Goal: Task Accomplishment & Management: Use online tool/utility

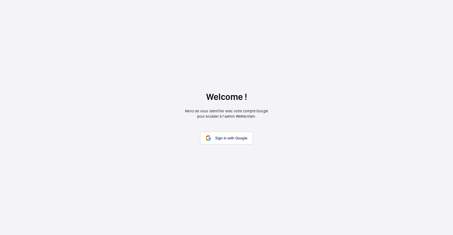
drag, startPoint x: 219, startPoint y: 150, endPoint x: 221, endPoint y: 146, distance: 4.6
click at [219, 150] on wm-front-google-login "Welcome ! Merci de vous identifier avec votre compte Google pour accéder à l’ad…" at bounding box center [226, 117] width 453 height 235
click at [223, 142] on link "Sign in with Google" at bounding box center [226, 138] width 53 height 13
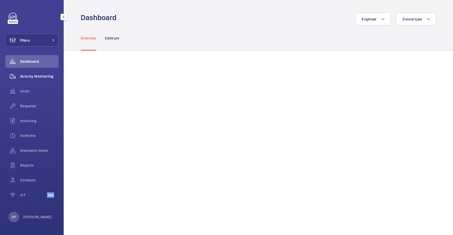
click at [25, 73] on div "Activity Monitoring" at bounding box center [31, 76] width 53 height 13
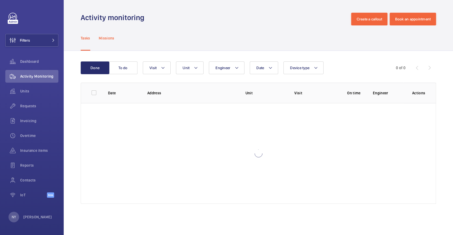
click at [106, 39] on p "Missions" at bounding box center [107, 38] width 16 height 5
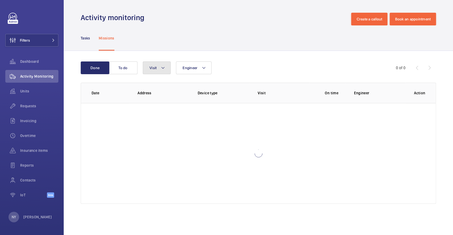
click at [166, 67] on button "Visit" at bounding box center [157, 68] width 28 height 13
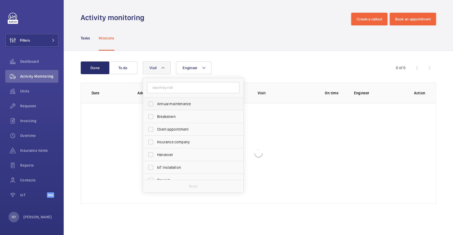
click at [178, 106] on span "Annual maintenance" at bounding box center [193, 103] width 73 height 5
click at [156, 106] on input "Annual maintenance" at bounding box center [150, 104] width 11 height 11
checkbox input "true"
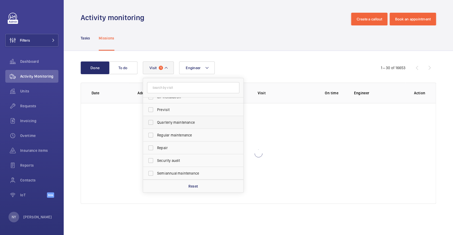
click at [181, 120] on span "Quarterly maintenance" at bounding box center [193, 122] width 73 height 5
click at [156, 120] on input "Quarterly maintenance" at bounding box center [150, 122] width 11 height 11
checkbox input "true"
click at [182, 137] on span "Regular maintenance" at bounding box center [193, 135] width 73 height 5
click at [156, 137] on input "Regular maintenance" at bounding box center [150, 135] width 11 height 11
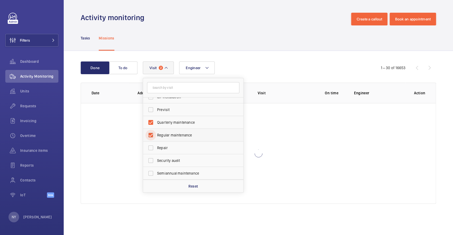
checkbox input "true"
click at [181, 175] on span "Semiannual maintenance" at bounding box center [193, 173] width 73 height 5
click at [156, 175] on input "Semiannual maintenance" at bounding box center [150, 173] width 11 height 11
checkbox input "true"
click at [259, 44] on div "Tasks Missions" at bounding box center [258, 37] width 355 height 25
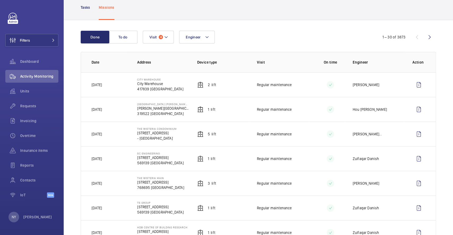
scroll to position [71, 0]
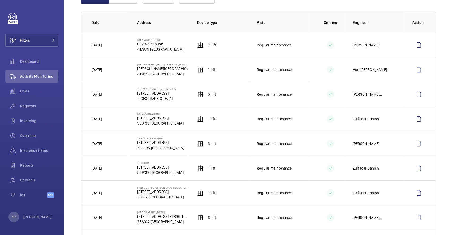
drag, startPoint x: 150, startPoint y: 139, endPoint x: 170, endPoint y: 140, distance: 19.9
click at [170, 140] on td "The Wisteria Main [STREET_ADDRESS]" at bounding box center [159, 143] width 60 height 25
drag, startPoint x: 136, startPoint y: 139, endPoint x: 169, endPoint y: 139, distance: 32.4
click at [169, 139] on td "The Wisteria Main [STREET_ADDRESS]" at bounding box center [159, 143] width 60 height 25
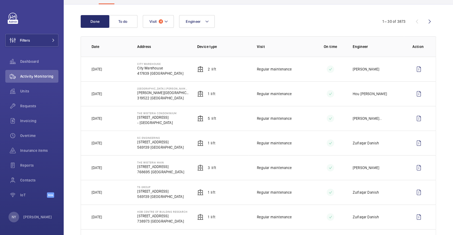
scroll to position [35, 0]
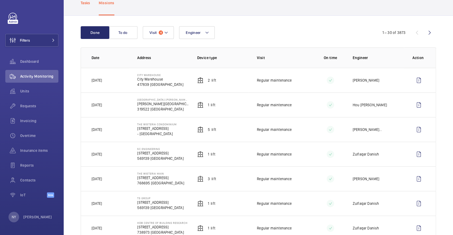
click at [86, 7] on div "Tasks" at bounding box center [86, 2] width 10 height 25
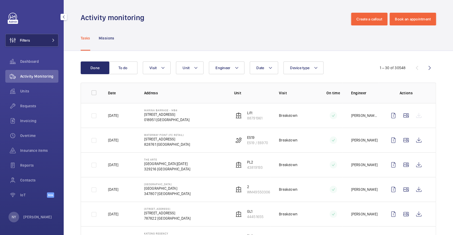
click at [23, 39] on span "Filters" at bounding box center [25, 40] width 10 height 5
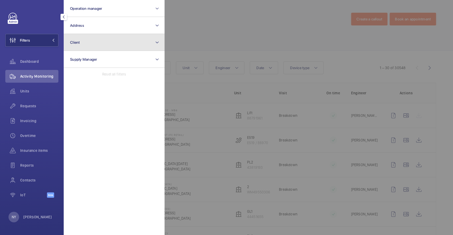
click at [90, 46] on button "Client" at bounding box center [114, 42] width 101 height 17
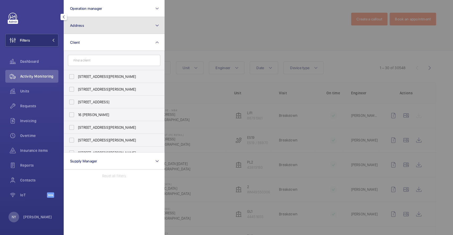
click at [125, 31] on button "Address" at bounding box center [114, 25] width 101 height 17
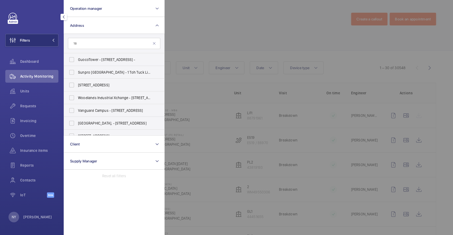
drag, startPoint x: 105, startPoint y: 46, endPoint x: 65, endPoint y: 46, distance: 39.8
click at [65, 46] on form "18" at bounding box center [114, 43] width 100 height 19
type input "cross"
click at [96, 60] on span "Cross Street Exchange- Kone - [STREET_ADDRESS]" at bounding box center [114, 59] width 73 height 5
click at [77, 60] on input "Cross Street Exchange- Kone - [STREET_ADDRESS]" at bounding box center [71, 59] width 11 height 11
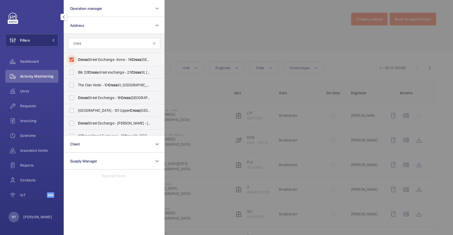
checkbox input "true"
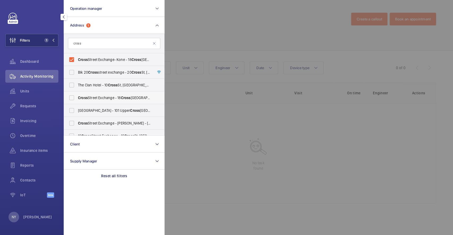
click at [99, 99] on span "[GEOGRAPHIC_DATA] - [STREET_ADDRESS]" at bounding box center [114, 97] width 73 height 5
click at [77, 99] on input "[GEOGRAPHIC_DATA] - [STREET_ADDRESS]" at bounding box center [71, 98] width 11 height 11
checkbox input "true"
click at [100, 124] on span "Cross Street Exchange - [PERSON_NAME] - [STREET_ADDRESS]" at bounding box center [114, 123] width 73 height 5
click at [77, 124] on input "Cross Street Exchange - [PERSON_NAME] - [STREET_ADDRESS]" at bounding box center [71, 123] width 11 height 11
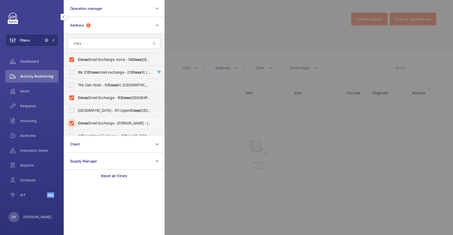
checkbox input "true"
click at [100, 70] on span "Blk [STREET_ADDRESS][GEOGRAPHIC_DATA] - [STREET_ADDRESS] -" at bounding box center [114, 72] width 73 height 5
click at [77, 70] on input "Blk [STREET_ADDRESS][GEOGRAPHIC_DATA] - [STREET_ADDRESS] -" at bounding box center [71, 72] width 11 height 11
checkbox input "true"
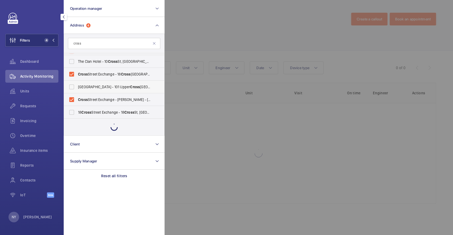
scroll to position [7, 0]
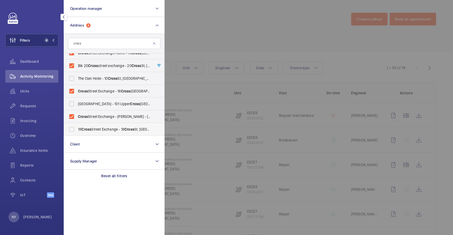
click at [100, 126] on label "[STREET_ADDRESS] - [STREET_ADDRESS] -" at bounding box center [110, 129] width 92 height 13
click at [77, 126] on input "[STREET_ADDRESS] - [STREET_ADDRESS] -" at bounding box center [71, 129] width 11 height 11
checkbox input "true"
click at [204, 55] on div at bounding box center [391, 117] width 453 height 235
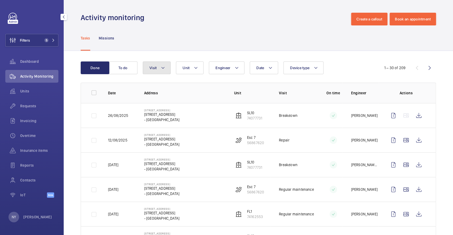
click at [157, 71] on button "Visit" at bounding box center [157, 68] width 28 height 13
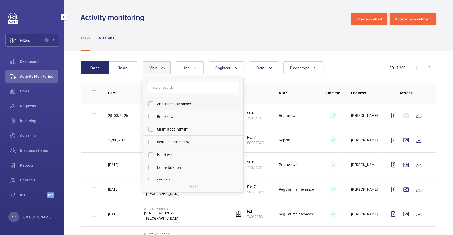
click at [169, 103] on span "Annual maintenance" at bounding box center [193, 103] width 73 height 5
click at [156, 103] on input "Annual maintenance" at bounding box center [150, 104] width 11 height 11
checkbox input "true"
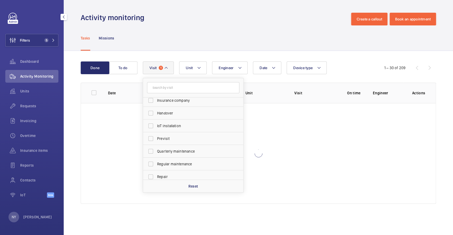
scroll to position [83, 0]
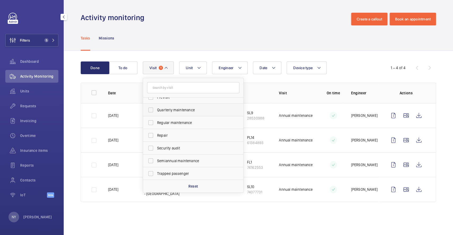
click at [175, 109] on span "Quarterly maintenance" at bounding box center [193, 109] width 73 height 5
click at [156, 109] on input "Quarterly maintenance" at bounding box center [150, 110] width 11 height 11
checkbox input "true"
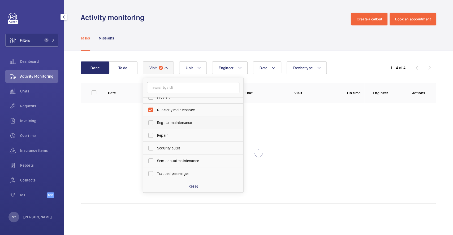
click at [174, 121] on span "Regular maintenance" at bounding box center [193, 122] width 73 height 5
click at [156, 121] on input "Regular maintenance" at bounding box center [150, 123] width 11 height 11
checkbox input "true"
click at [184, 162] on span "Semiannual maintenance" at bounding box center [193, 160] width 73 height 5
click at [156, 162] on input "Semiannual maintenance" at bounding box center [150, 161] width 11 height 11
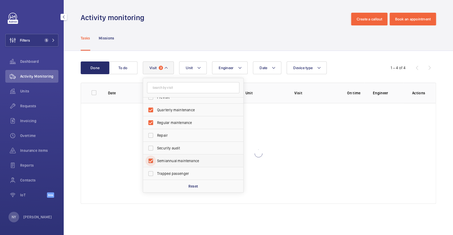
checkbox input "true"
click at [193, 37] on div "Tasks Missions" at bounding box center [258, 37] width 355 height 25
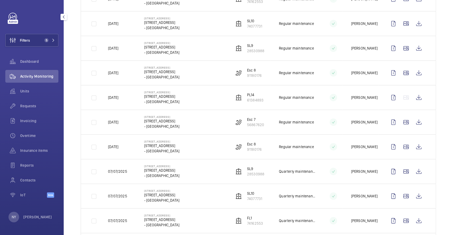
scroll to position [212, 0]
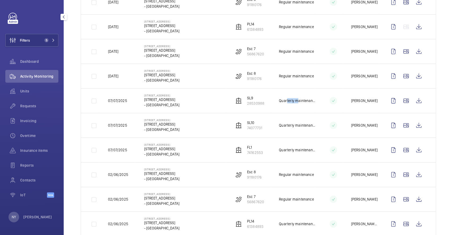
drag, startPoint x: 282, startPoint y: 102, endPoint x: 292, endPoint y: 102, distance: 10.1
click at [292, 102] on p "Quarterly maintenance" at bounding box center [297, 100] width 37 height 5
drag, startPoint x: 289, startPoint y: 75, endPoint x: 302, endPoint y: 77, distance: 13.4
click at [302, 77] on p "Regular maintenance" at bounding box center [296, 76] width 35 height 5
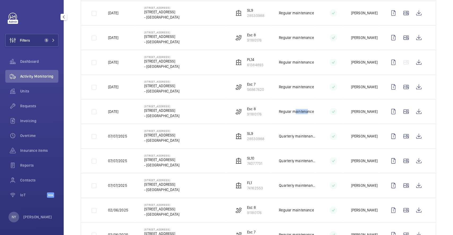
drag, startPoint x: 115, startPoint y: 63, endPoint x: 123, endPoint y: 64, distance: 8.0
click at [118, 64] on p "[DATE]" at bounding box center [113, 62] width 10 height 5
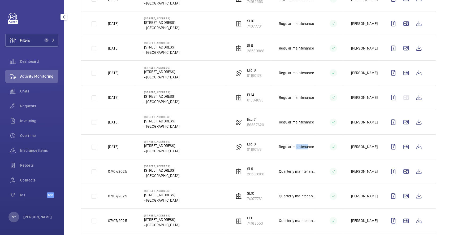
scroll to position [106, 0]
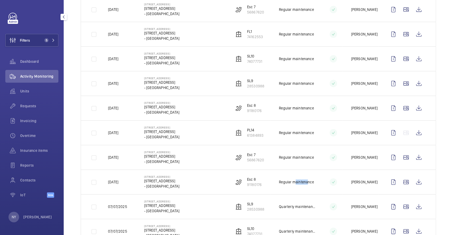
drag, startPoint x: 116, startPoint y: 59, endPoint x: 124, endPoint y: 60, distance: 8.3
click at [118, 60] on p "[DATE]" at bounding box center [113, 58] width 10 height 5
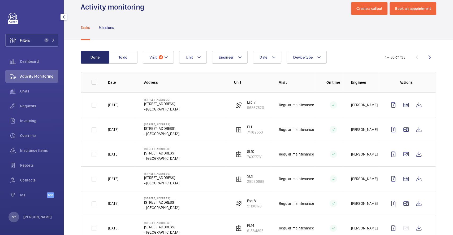
scroll to position [0, 0]
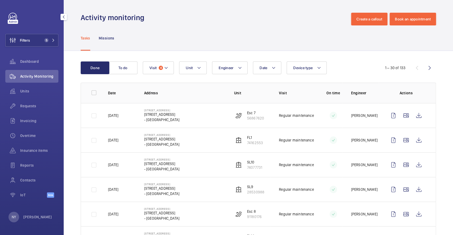
drag, startPoint x: 121, startPoint y: 114, endPoint x: 127, endPoint y: 115, distance: 5.9
click at [118, 115] on p "[DATE]" at bounding box center [113, 115] width 10 height 5
click at [34, 41] on button "Filters 5" at bounding box center [31, 40] width 53 height 13
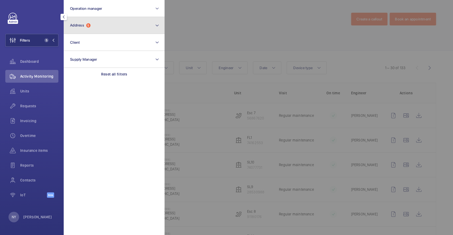
click at [104, 24] on button "Address 5" at bounding box center [114, 25] width 101 height 17
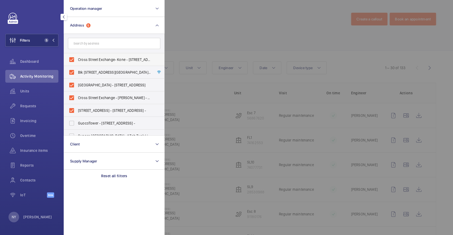
click at [90, 58] on span "Cross Street Exchange- Kone - [STREET_ADDRESS]" at bounding box center [114, 59] width 73 height 5
click at [77, 58] on input "Cross Street Exchange- Kone - [STREET_ADDRESS]" at bounding box center [71, 59] width 11 height 11
checkbox input "false"
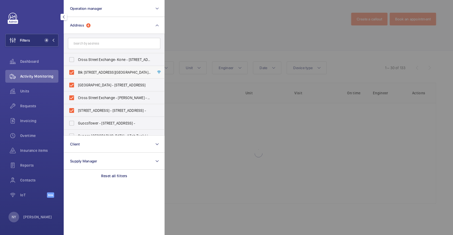
click at [87, 74] on span "Blk [STREET_ADDRESS][GEOGRAPHIC_DATA] - [STREET_ADDRESS] -" at bounding box center [114, 72] width 73 height 5
click at [77, 74] on input "Blk [STREET_ADDRESS][GEOGRAPHIC_DATA] - [STREET_ADDRESS] -" at bounding box center [71, 72] width 11 height 11
checkbox input "false"
click at [83, 85] on span "[GEOGRAPHIC_DATA] - [STREET_ADDRESS]" at bounding box center [114, 85] width 73 height 5
click at [77, 85] on input "[GEOGRAPHIC_DATA] - [STREET_ADDRESS]" at bounding box center [71, 85] width 11 height 11
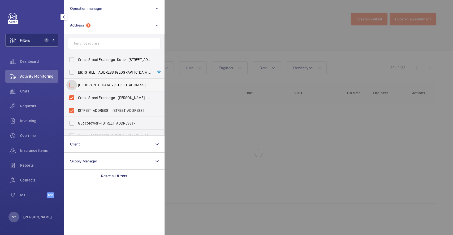
checkbox input "false"
click at [90, 99] on span "Cross Street Exchange - [PERSON_NAME] - [STREET_ADDRESS]" at bounding box center [114, 97] width 73 height 5
click at [77, 99] on input "Cross Street Exchange - [PERSON_NAME] - [STREET_ADDRESS]" at bounding box center [71, 98] width 11 height 11
checkbox input "false"
click at [93, 111] on span "[STREET_ADDRESS] - [STREET_ADDRESS] -" at bounding box center [114, 110] width 73 height 5
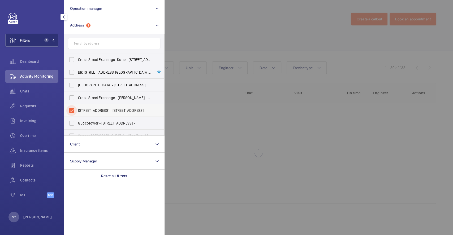
click at [77, 111] on input "[STREET_ADDRESS] - [STREET_ADDRESS] -" at bounding box center [71, 110] width 11 height 11
checkbox input "false"
click at [182, 39] on div at bounding box center [391, 117] width 453 height 235
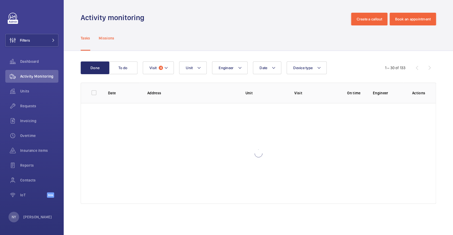
click at [108, 38] on p "Missions" at bounding box center [107, 38] width 16 height 5
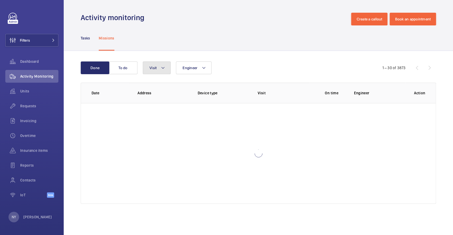
click at [160, 68] on button "Visit" at bounding box center [157, 68] width 28 height 13
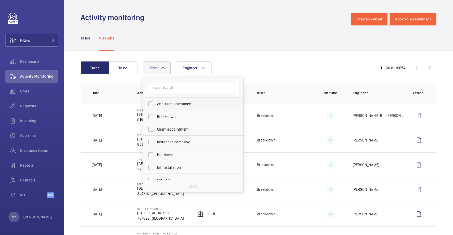
click at [165, 105] on span "Annual maintenance" at bounding box center [193, 103] width 73 height 5
click at [156, 105] on input "Annual maintenance" at bounding box center [150, 104] width 11 height 11
checkbox input "true"
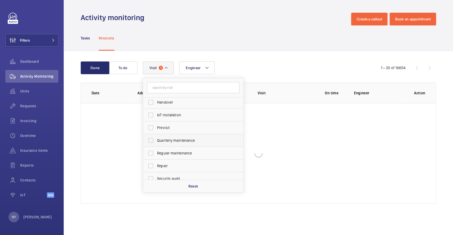
scroll to position [83, 0]
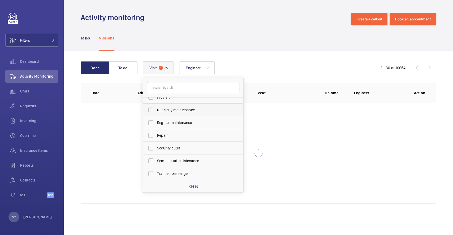
click at [182, 116] on label "Quarterly maintenance" at bounding box center [189, 110] width 92 height 13
click at [156, 115] on input "Quarterly maintenance" at bounding box center [150, 110] width 11 height 11
checkbox input "true"
click at [183, 124] on span "Regular maintenance" at bounding box center [193, 122] width 73 height 5
click at [156, 124] on input "Regular maintenance" at bounding box center [150, 123] width 11 height 11
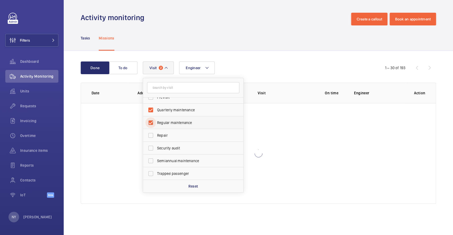
checkbox input "true"
click at [187, 164] on label "Semiannual maintenance" at bounding box center [189, 161] width 92 height 13
click at [156, 164] on input "Semiannual maintenance" at bounding box center [150, 161] width 11 height 11
checkbox input "true"
click at [253, 29] on div "Tasks Missions" at bounding box center [258, 37] width 355 height 25
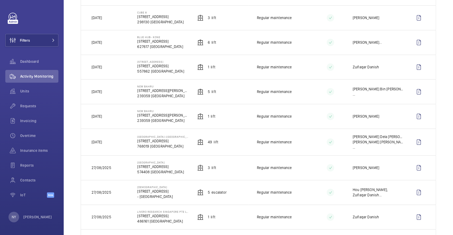
scroll to position [425, 0]
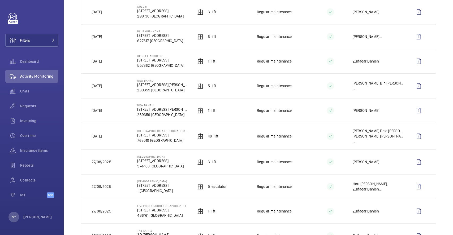
drag, startPoint x: 96, startPoint y: 88, endPoint x: 116, endPoint y: 90, distance: 20.4
click at [116, 90] on td "[DATE]" at bounding box center [105, 86] width 48 height 25
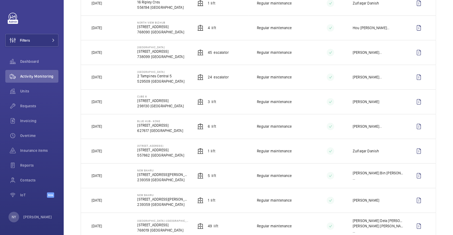
scroll to position [318, 0]
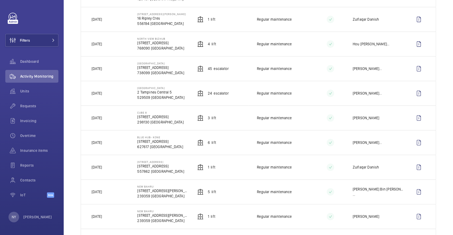
drag, startPoint x: 102, startPoint y: 120, endPoint x: 114, endPoint y: 122, distance: 12.6
click at [114, 122] on td "[DATE]" at bounding box center [105, 118] width 48 height 25
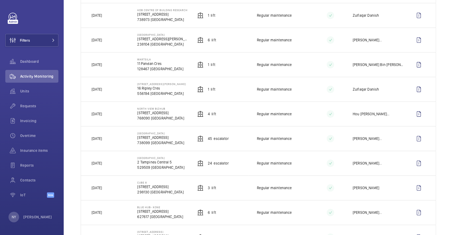
scroll to position [248, 0]
drag, startPoint x: 102, startPoint y: 114, endPoint x: 110, endPoint y: 114, distance: 8.3
click at [110, 114] on td "[DATE]" at bounding box center [105, 114] width 48 height 25
drag, startPoint x: 97, startPoint y: 90, endPoint x: 110, endPoint y: 89, distance: 12.7
click at [110, 89] on td "[DATE]" at bounding box center [105, 90] width 48 height 25
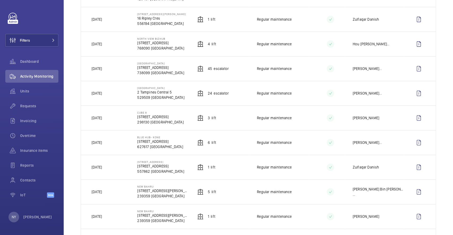
scroll to position [354, 0]
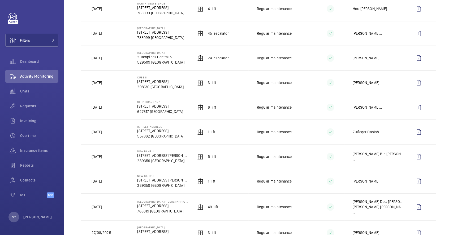
drag, startPoint x: 99, startPoint y: 156, endPoint x: 112, endPoint y: 154, distance: 13.2
click at [112, 154] on td "[DATE]" at bounding box center [105, 156] width 48 height 25
drag, startPoint x: 100, startPoint y: 84, endPoint x: 102, endPoint y: 84, distance: 2.7
click at [102, 84] on p "[DATE]" at bounding box center [97, 82] width 10 height 5
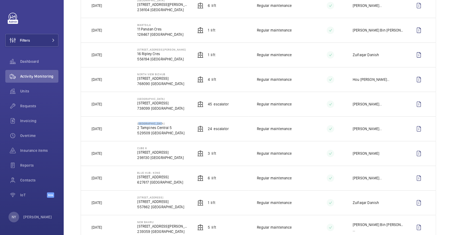
drag, startPoint x: 136, startPoint y: 123, endPoint x: 165, endPoint y: 124, distance: 28.7
click at [165, 124] on p "[GEOGRAPHIC_DATA]" at bounding box center [160, 123] width 47 height 3
copy p "[GEOGRAPHIC_DATA]"
click at [38, 40] on button "Filters" at bounding box center [31, 40] width 53 height 13
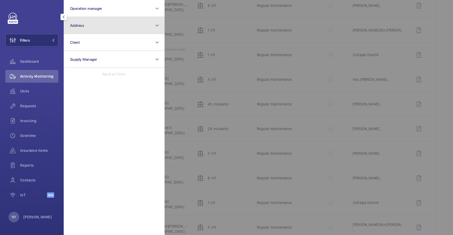
click at [88, 30] on button "Address" at bounding box center [114, 25] width 101 height 17
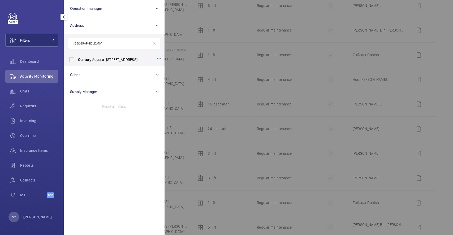
type input "[GEOGRAPHIC_DATA]"
click at [93, 57] on span "[GEOGRAPHIC_DATA] - [STREET_ADDRESS]" at bounding box center [114, 59] width 73 height 5
click at [77, 57] on input "[GEOGRAPHIC_DATA] - [STREET_ADDRESS]" at bounding box center [71, 59] width 11 height 11
checkbox input "true"
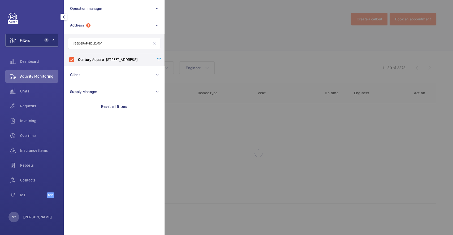
click at [231, 33] on div at bounding box center [391, 117] width 453 height 235
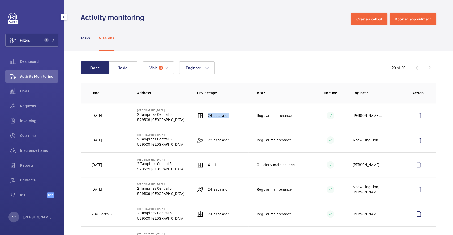
drag, startPoint x: 206, startPoint y: 116, endPoint x: 229, endPoint y: 116, distance: 23.6
click at [229, 116] on td "24 Escalator" at bounding box center [219, 115] width 60 height 25
copy p "24 Escalator"
click at [414, 115] on wm-front-icon-button at bounding box center [418, 115] width 13 height 13
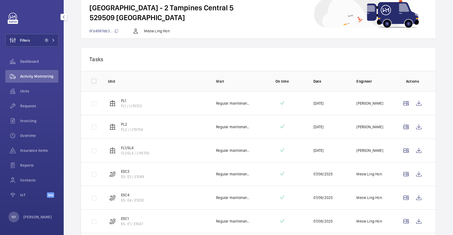
scroll to position [71, 0]
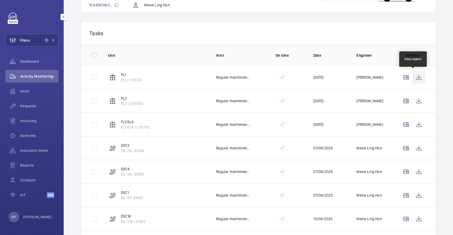
click at [412, 77] on wm-front-icon-button at bounding box center [418, 77] width 13 height 13
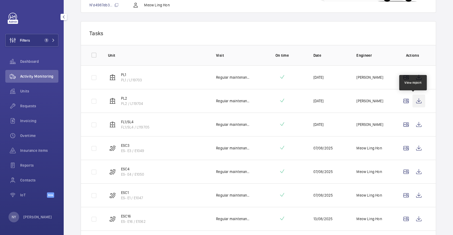
click at [417, 99] on wm-front-icon-button at bounding box center [418, 101] width 13 height 13
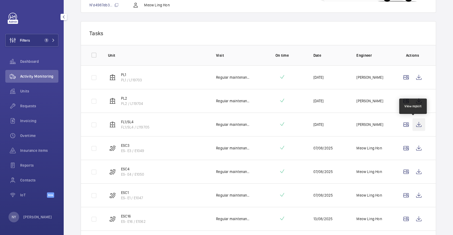
click at [414, 123] on wm-front-icon-button at bounding box center [418, 124] width 13 height 13
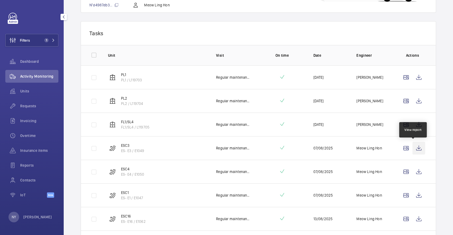
click at [415, 150] on wm-front-icon-button at bounding box center [418, 148] width 13 height 13
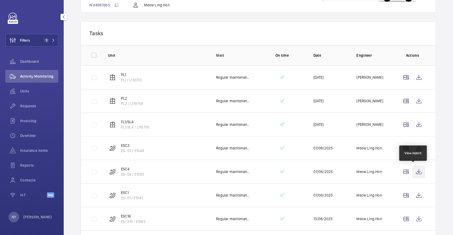
click at [412, 167] on wm-front-icon-button at bounding box center [418, 172] width 13 height 13
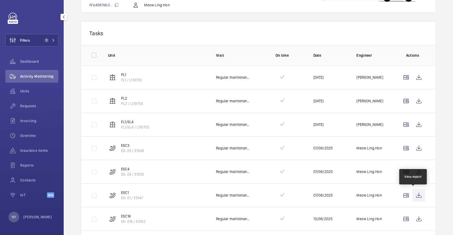
click at [415, 196] on wm-front-icon-button at bounding box center [418, 195] width 13 height 13
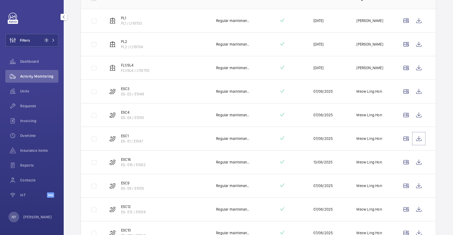
scroll to position [212, 0]
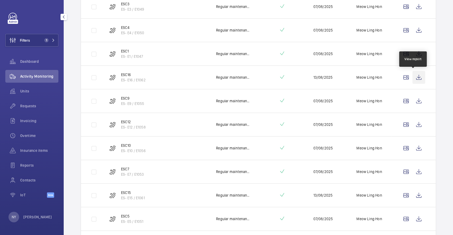
click at [414, 76] on wm-front-icon-button at bounding box center [418, 77] width 13 height 13
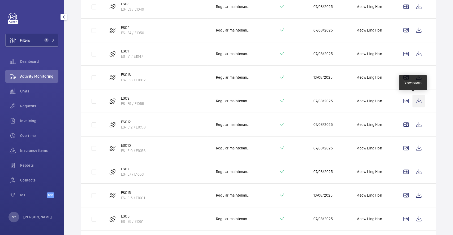
click at [413, 100] on wm-front-icon-button at bounding box center [418, 101] width 13 height 13
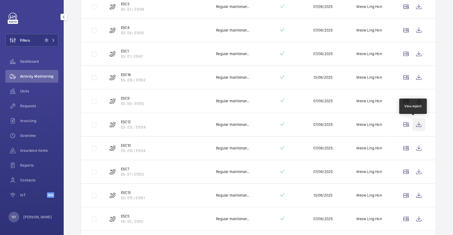
click at [416, 124] on wm-front-icon-button at bounding box center [418, 124] width 13 height 13
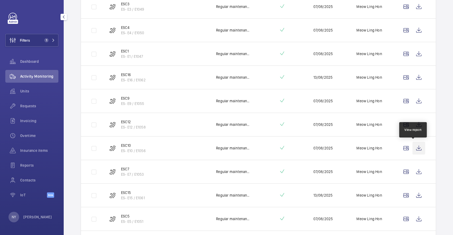
click at [416, 145] on wm-front-icon-button at bounding box center [418, 148] width 13 height 13
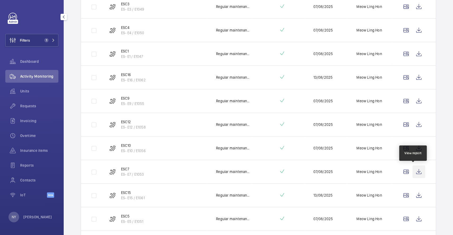
click at [416, 176] on wm-front-icon-button at bounding box center [418, 172] width 13 height 13
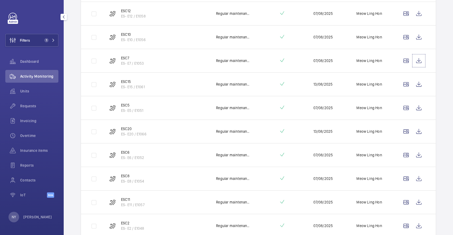
scroll to position [354, 0]
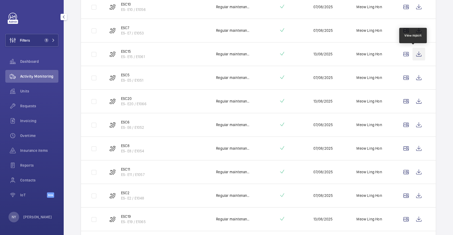
click at [416, 53] on wm-front-icon-button at bounding box center [418, 54] width 13 height 13
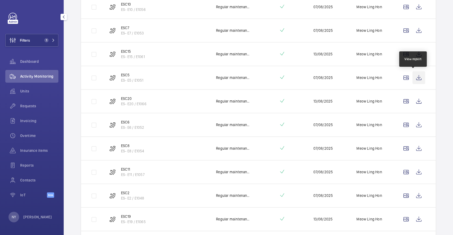
click at [412, 73] on wm-front-icon-button at bounding box center [418, 77] width 13 height 13
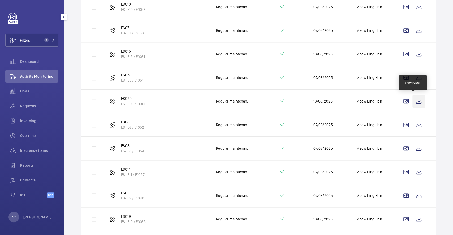
click at [416, 95] on wm-front-icon-button at bounding box center [418, 101] width 13 height 13
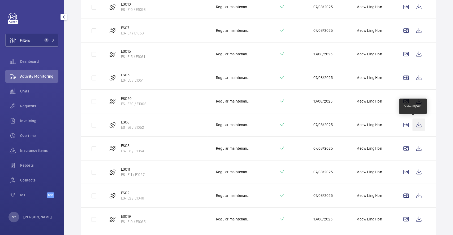
click at [416, 125] on wm-front-icon-button at bounding box center [418, 125] width 13 height 13
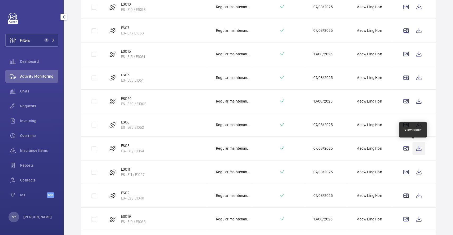
click at [413, 144] on wm-front-icon-button at bounding box center [418, 148] width 13 height 13
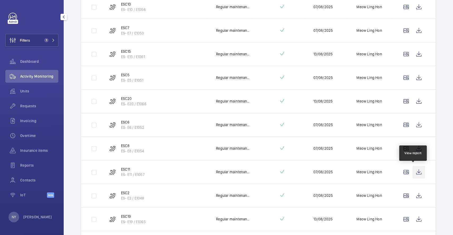
click at [418, 173] on wm-front-icon-button at bounding box center [418, 172] width 13 height 13
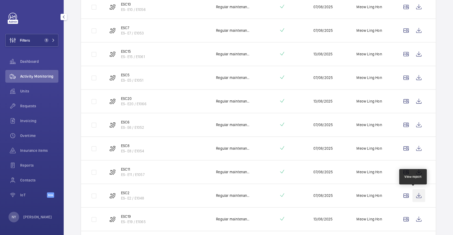
click at [416, 194] on wm-front-icon-button at bounding box center [418, 195] width 13 height 13
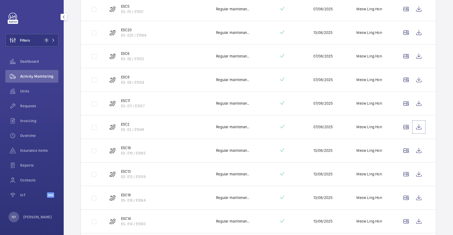
scroll to position [488, 0]
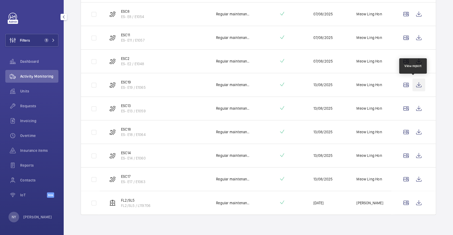
click at [417, 86] on wm-front-icon-button at bounding box center [418, 85] width 13 height 13
click at [412, 111] on wm-front-icon-button at bounding box center [418, 108] width 13 height 13
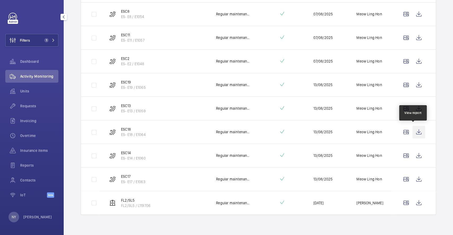
click at [412, 129] on wm-front-icon-button at bounding box center [418, 132] width 13 height 13
click at [412, 154] on wm-front-icon-button at bounding box center [418, 155] width 13 height 13
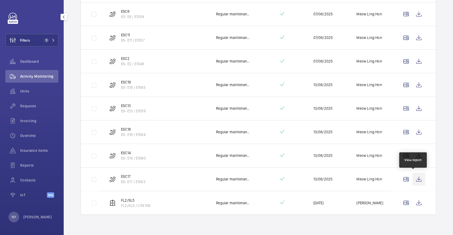
click at [413, 180] on wm-front-icon-button at bounding box center [418, 179] width 13 height 13
click at [417, 202] on wm-front-icon-button at bounding box center [418, 203] width 13 height 13
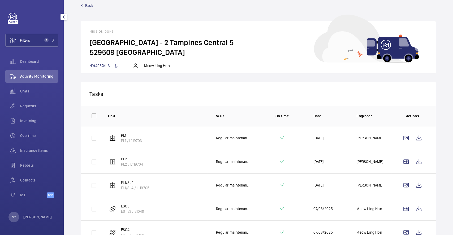
scroll to position [0, 0]
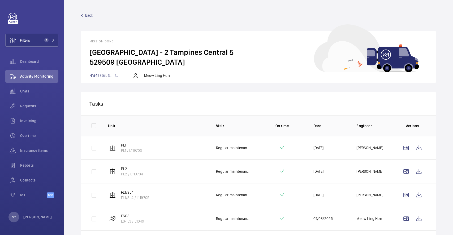
click at [92, 17] on span "Back" at bounding box center [89, 15] width 8 height 5
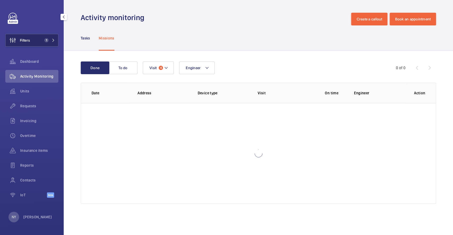
click at [38, 41] on button "Filters 1" at bounding box center [31, 40] width 53 height 13
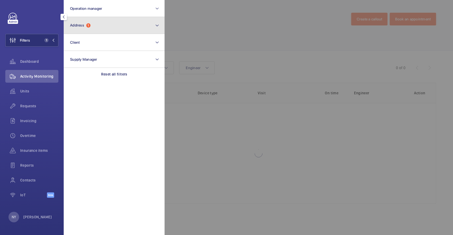
click at [102, 26] on button "Address 1" at bounding box center [114, 25] width 101 height 17
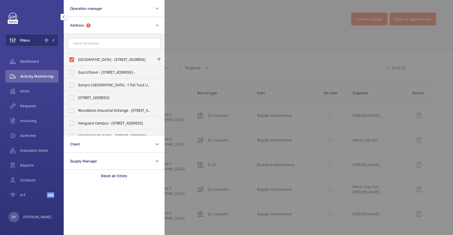
click at [94, 58] on span "[GEOGRAPHIC_DATA] - [STREET_ADDRESS]" at bounding box center [114, 59] width 73 height 5
click at [77, 58] on input "[GEOGRAPHIC_DATA] - [STREET_ADDRESS]" at bounding box center [71, 59] width 11 height 11
checkbox input "false"
click at [207, 26] on div at bounding box center [391, 117] width 453 height 235
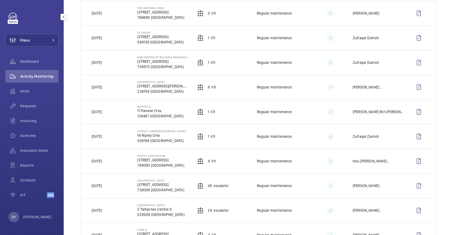
scroll to position [212, 0]
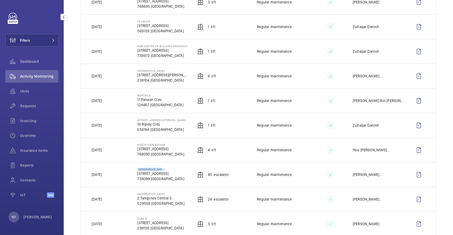
drag, startPoint x: 136, startPoint y: 170, endPoint x: 175, endPoint y: 170, distance: 39.0
click at [175, 170] on td "[GEOGRAPHIC_DATA][STREET_ADDRESS]" at bounding box center [159, 174] width 60 height 25
copy p "[GEOGRAPHIC_DATA]"
click at [23, 33] on div "Filters Dashboard Activity Monitoring Units Requests Invoicing Overtime Insuran…" at bounding box center [31, 108] width 53 height 191
click at [27, 44] on span "Filters" at bounding box center [18, 40] width 24 height 13
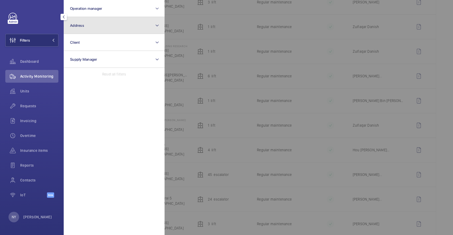
click at [104, 30] on button "Address" at bounding box center [114, 25] width 101 height 17
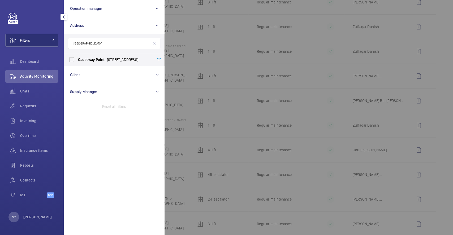
type input "[GEOGRAPHIC_DATA]"
click at [85, 63] on label "[GEOGRAPHIC_DATA] - [STREET_ADDRESS]" at bounding box center [110, 59] width 92 height 13
click at [77, 63] on input "[GEOGRAPHIC_DATA] - [STREET_ADDRESS]" at bounding box center [71, 59] width 11 height 11
checkbox input "true"
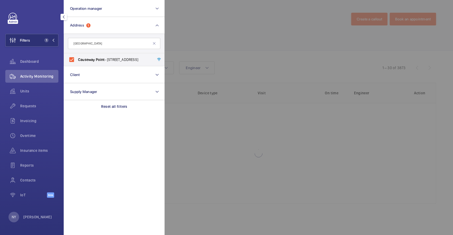
click at [230, 52] on div at bounding box center [391, 117] width 453 height 235
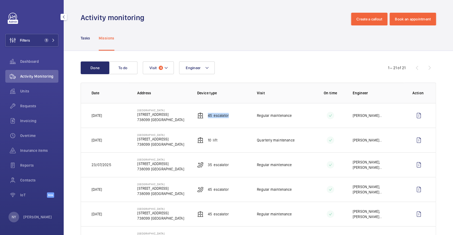
drag, startPoint x: 206, startPoint y: 117, endPoint x: 228, endPoint y: 116, distance: 22.3
click at [228, 116] on td "45 Escalator" at bounding box center [219, 115] width 60 height 25
copy p "45 Escalator"
click at [414, 118] on wm-front-icon-button at bounding box center [418, 115] width 13 height 13
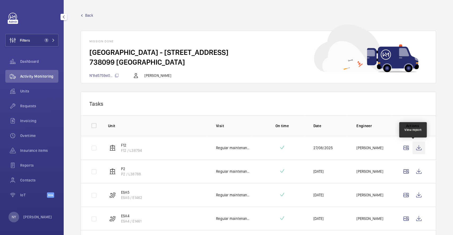
click at [412, 148] on wm-front-icon-button at bounding box center [418, 148] width 13 height 13
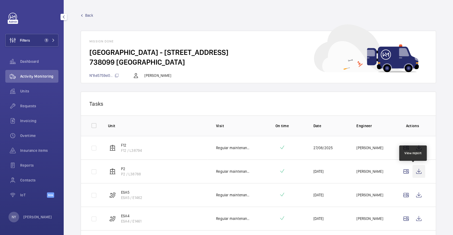
click at [413, 169] on wm-front-icon-button at bounding box center [418, 171] width 13 height 13
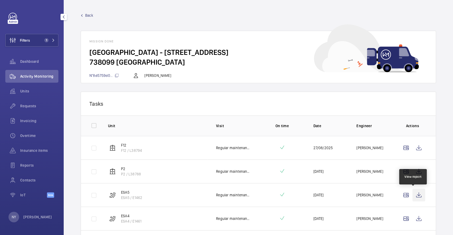
click at [413, 196] on wm-front-icon-button at bounding box center [418, 195] width 13 height 13
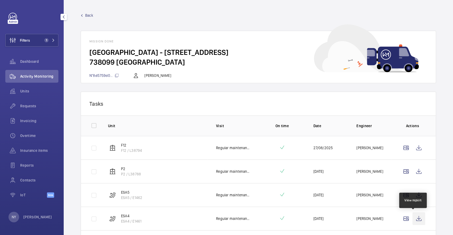
click at [412, 218] on wm-front-icon-button at bounding box center [418, 219] width 13 height 13
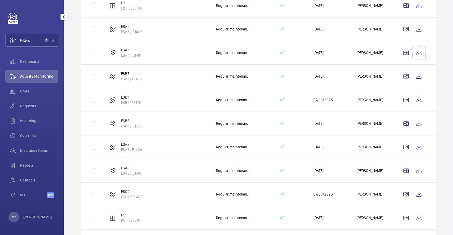
scroll to position [177, 0]
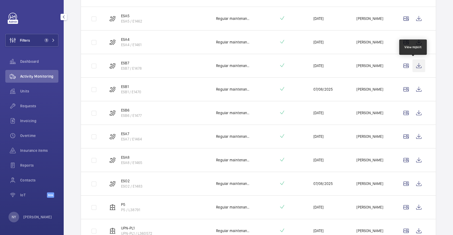
click at [416, 66] on wm-front-icon-button at bounding box center [418, 65] width 13 height 13
click at [412, 88] on wm-front-icon-button at bounding box center [418, 89] width 13 height 13
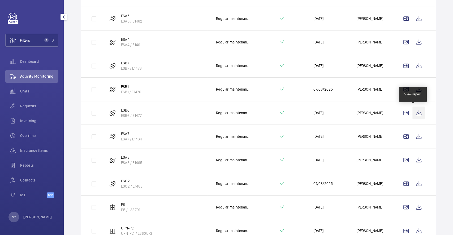
click at [412, 110] on wm-front-icon-button at bounding box center [418, 113] width 13 height 13
click at [416, 138] on wm-front-icon-button at bounding box center [418, 136] width 13 height 13
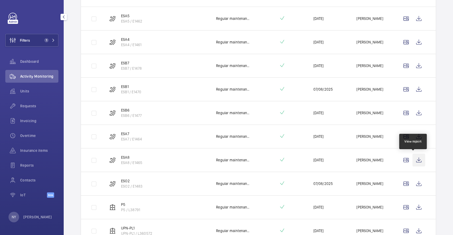
click at [417, 159] on wm-front-icon-button at bounding box center [418, 160] width 13 height 13
click at [412, 182] on wm-front-icon-button at bounding box center [418, 184] width 13 height 13
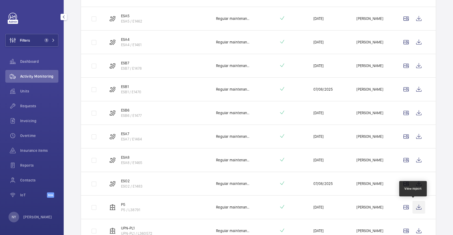
click at [415, 206] on wm-front-icon-button at bounding box center [418, 207] width 13 height 13
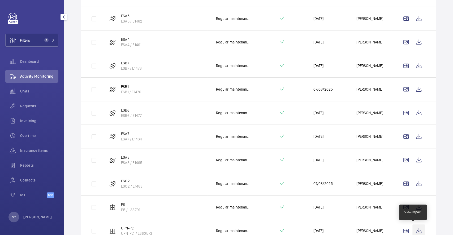
click at [414, 228] on wm-front-icon-button at bounding box center [418, 231] width 13 height 13
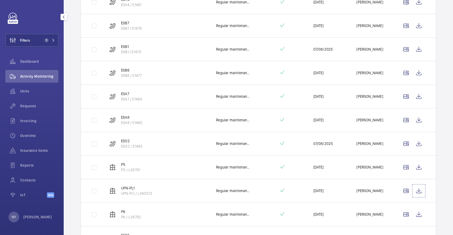
scroll to position [354, 0]
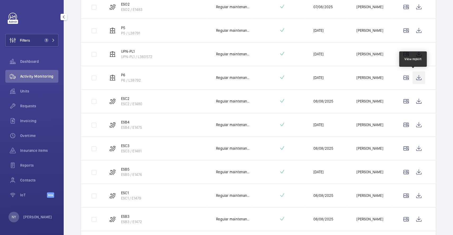
click at [416, 71] on wm-front-icon-button at bounding box center [418, 77] width 13 height 13
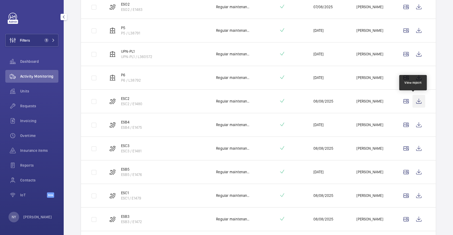
click at [412, 99] on wm-front-icon-button at bounding box center [418, 101] width 13 height 13
click at [411, 116] on td at bounding box center [413, 125] width 45 height 24
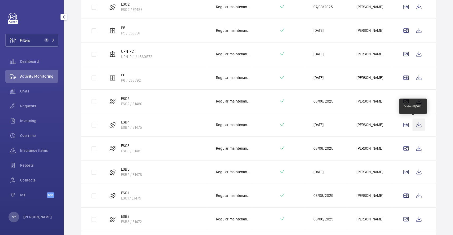
click at [412, 119] on wm-front-icon-button at bounding box center [418, 125] width 13 height 13
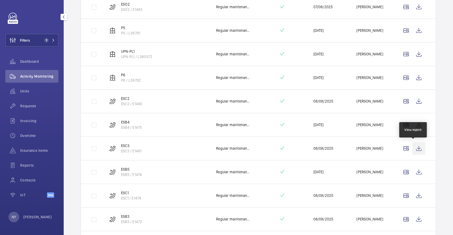
click at [412, 144] on wm-front-icon-button at bounding box center [418, 148] width 13 height 13
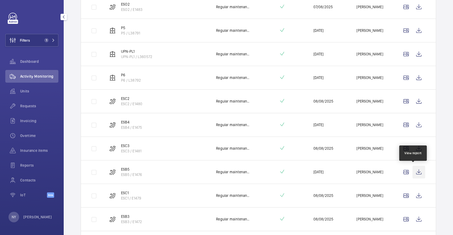
click at [416, 174] on wm-front-icon-button at bounding box center [418, 172] width 13 height 13
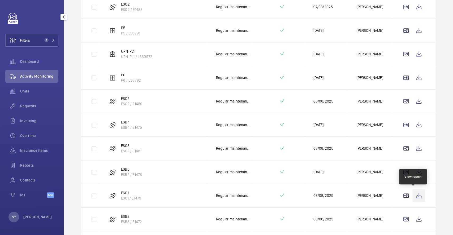
click at [414, 195] on wm-front-icon-button at bounding box center [418, 195] width 13 height 13
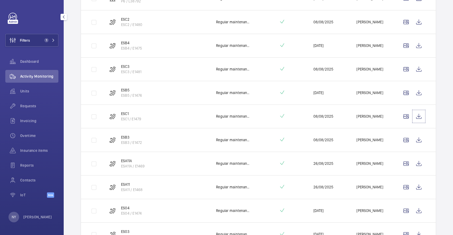
scroll to position [495, 0]
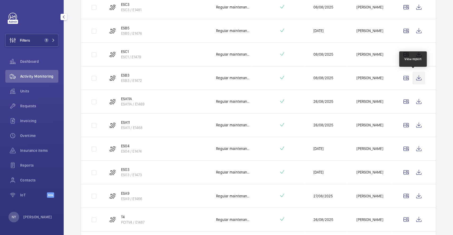
click at [416, 77] on wm-front-icon-button at bounding box center [418, 78] width 13 height 13
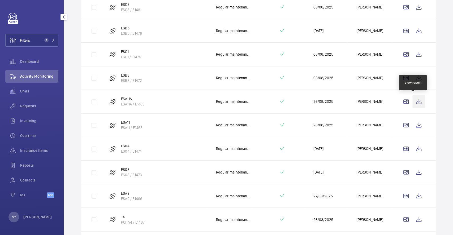
click at [412, 102] on wm-front-icon-button at bounding box center [418, 101] width 13 height 13
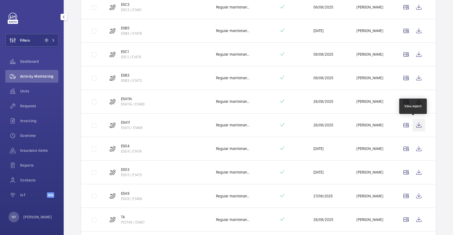
click at [412, 128] on wm-front-icon-button at bounding box center [418, 125] width 13 height 13
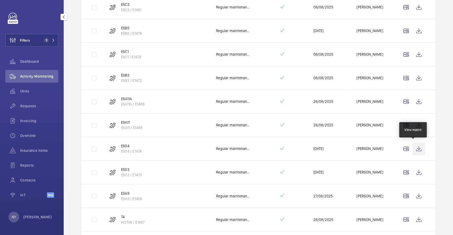
click at [416, 148] on wm-front-icon-button at bounding box center [418, 148] width 13 height 13
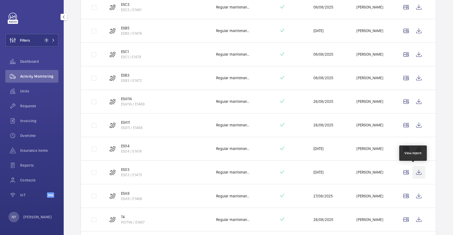
click at [412, 173] on wm-front-icon-button at bounding box center [418, 172] width 13 height 13
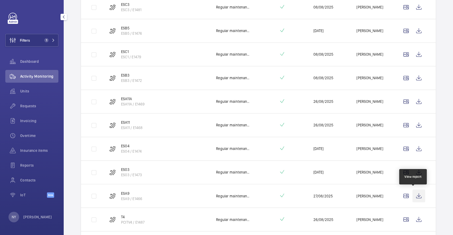
click at [417, 193] on wm-front-icon-button at bounding box center [418, 196] width 13 height 13
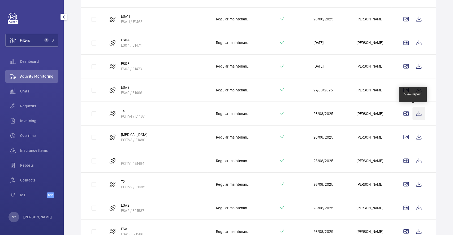
click at [414, 113] on wm-front-icon-button at bounding box center [418, 113] width 13 height 13
click at [413, 135] on wm-front-icon-button at bounding box center [418, 137] width 13 height 13
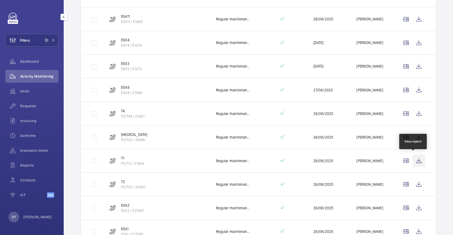
click at [412, 157] on wm-front-icon-button at bounding box center [418, 160] width 13 height 13
click at [412, 180] on wm-front-icon-button at bounding box center [418, 184] width 13 height 13
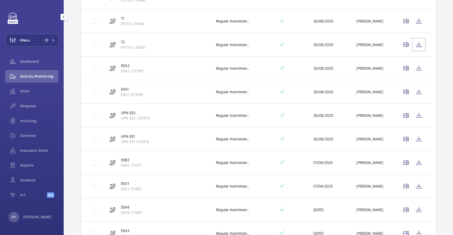
scroll to position [743, 0]
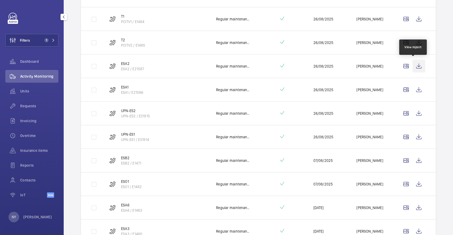
click at [415, 68] on wm-front-icon-button at bounding box center [418, 66] width 13 height 13
click at [412, 86] on wm-front-icon-button at bounding box center [418, 90] width 13 height 13
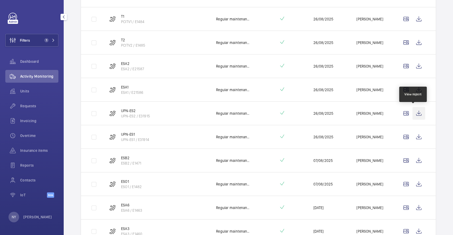
click at [418, 112] on wm-front-icon-button at bounding box center [418, 113] width 13 height 13
click at [415, 137] on wm-front-icon-button at bounding box center [418, 137] width 13 height 13
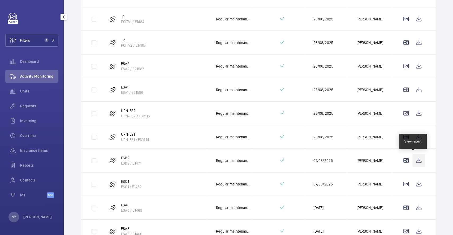
click at [414, 162] on wm-front-icon-button at bounding box center [418, 160] width 13 height 13
click at [414, 182] on wm-front-icon-button at bounding box center [418, 184] width 13 height 13
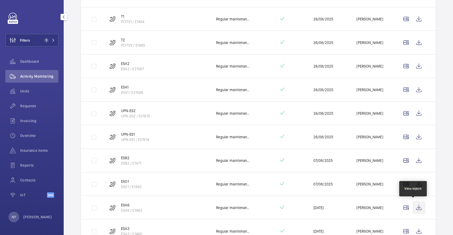
click at [412, 207] on wm-front-icon-button at bounding box center [418, 208] width 13 height 13
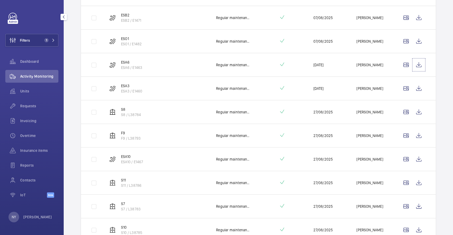
scroll to position [884, 0]
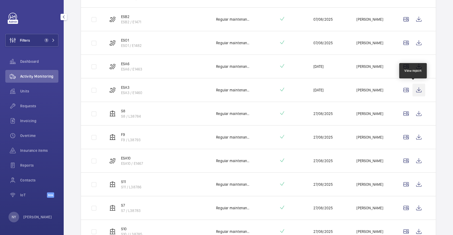
click at [417, 86] on wm-front-icon-button at bounding box center [418, 90] width 13 height 13
click at [416, 114] on wm-front-icon-button at bounding box center [418, 113] width 13 height 13
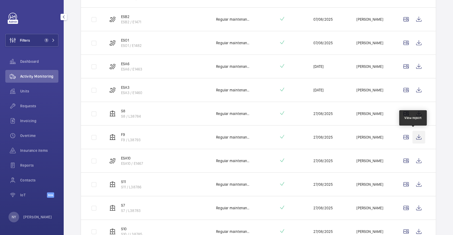
click at [413, 137] on wm-front-icon-button at bounding box center [418, 137] width 13 height 13
click at [412, 159] on wm-front-icon-button at bounding box center [418, 161] width 13 height 13
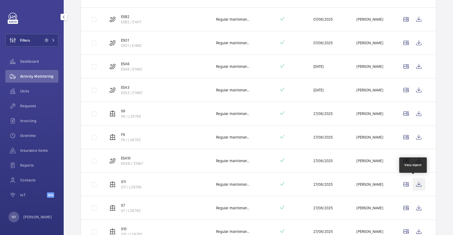
click at [416, 186] on wm-front-icon-button at bounding box center [418, 184] width 13 height 13
click at [413, 203] on wm-front-icon-button at bounding box center [418, 208] width 13 height 13
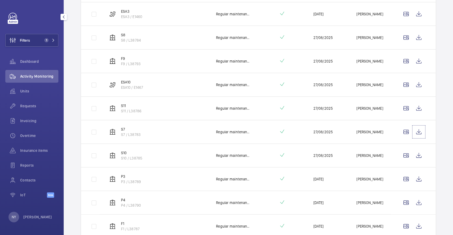
scroll to position [984, 0]
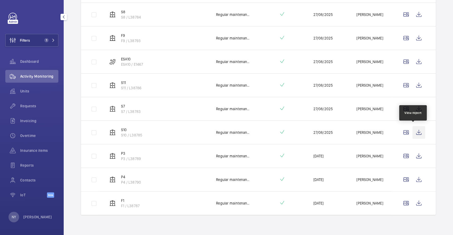
click at [412, 128] on wm-front-icon-button at bounding box center [418, 132] width 13 height 13
click at [415, 153] on wm-front-icon-button at bounding box center [418, 156] width 13 height 13
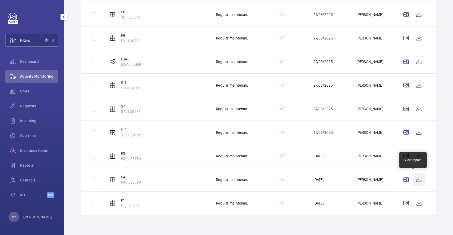
click at [414, 176] on wm-front-icon-button at bounding box center [418, 180] width 13 height 13
click at [412, 202] on wm-front-icon-button at bounding box center [418, 203] width 13 height 13
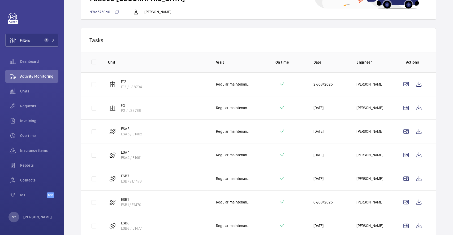
scroll to position [0, 0]
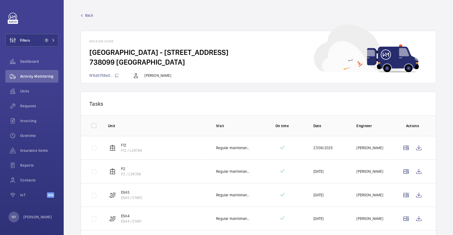
click at [89, 16] on span "Back" at bounding box center [89, 15] width 8 height 5
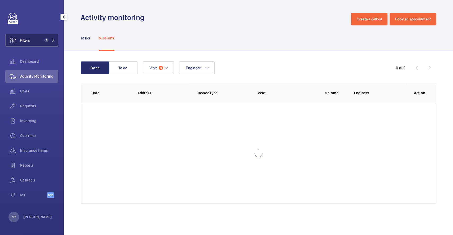
click at [42, 42] on button "Filters 1" at bounding box center [31, 40] width 53 height 13
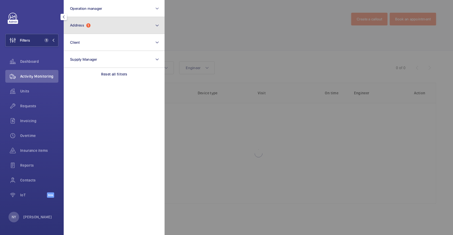
click at [113, 25] on button "Address 1" at bounding box center [114, 25] width 101 height 17
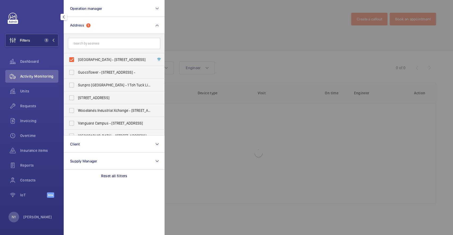
click at [90, 61] on span "[GEOGRAPHIC_DATA] - [STREET_ADDRESS]" at bounding box center [114, 59] width 73 height 5
click at [77, 61] on input "[GEOGRAPHIC_DATA] - [STREET_ADDRESS]" at bounding box center [71, 59] width 11 height 11
checkbox input "false"
click at [238, 37] on div at bounding box center [391, 117] width 453 height 235
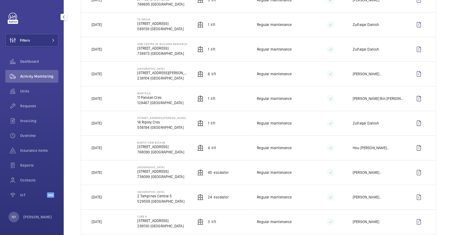
scroll to position [212, 0]
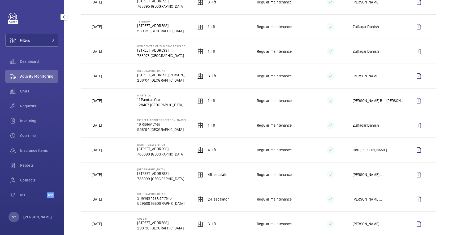
drag, startPoint x: 137, startPoint y: 144, endPoint x: 171, endPoint y: 143, distance: 34.8
click at [171, 143] on td "North View Bizhub [STREET_ADDRESS]" at bounding box center [159, 150] width 60 height 25
copy p "North View Bizhub"
click at [414, 153] on wm-front-icon-button at bounding box center [418, 150] width 13 height 13
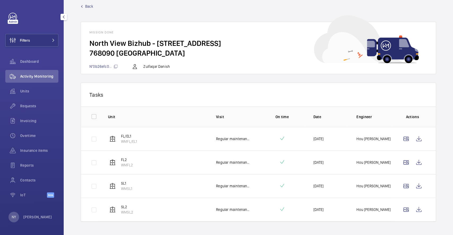
scroll to position [17, 0]
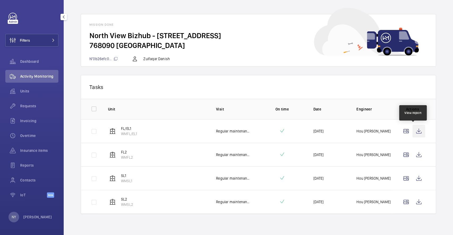
click at [413, 128] on wm-front-icon-button at bounding box center [418, 131] width 13 height 13
click at [413, 153] on wm-front-icon-button at bounding box center [418, 155] width 13 height 13
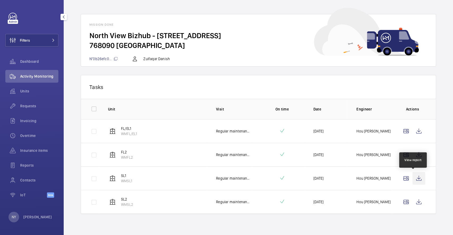
click at [416, 173] on wm-front-icon-button at bounding box center [418, 178] width 13 height 13
click at [415, 196] on wm-front-icon-button at bounding box center [418, 202] width 13 height 13
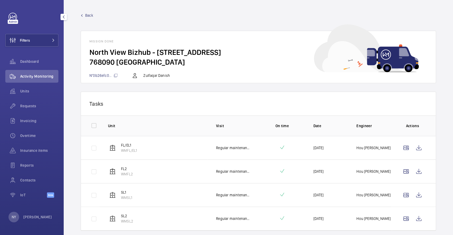
click at [90, 12] on wm-front-mission-details "Back Mission done North View Bizhub - [STREET_ADDRESS] N°0b26efc0... Zulfaqar D…" at bounding box center [258, 126] width 389 height 252
click at [89, 14] on span "Back" at bounding box center [89, 15] width 8 height 5
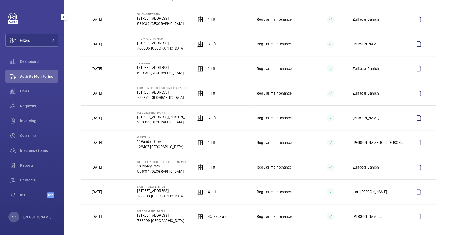
scroll to position [177, 0]
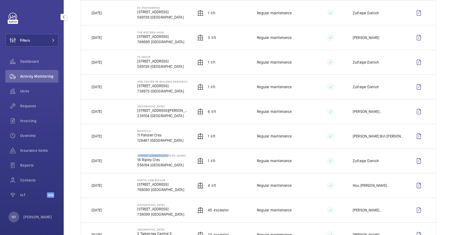
drag, startPoint x: 137, startPoint y: 158, endPoint x: 168, endPoint y: 154, distance: 31.5
click at [168, 154] on td "[STREET_ADDRESS][PERSON_NAME]" at bounding box center [159, 161] width 60 height 25
copy p "[STREET_ADDRESS][PERSON_NAME]"
click at [15, 36] on wm-front-icon-button at bounding box center [13, 40] width 14 height 13
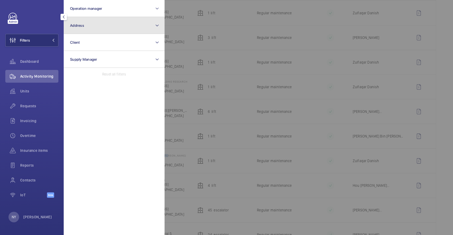
click at [79, 23] on span "Address" at bounding box center [77, 25] width 14 height 4
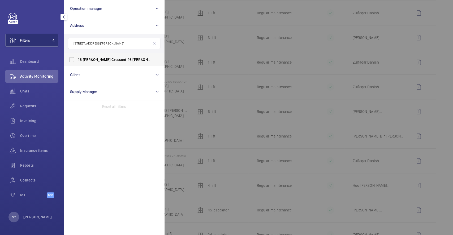
type input "[STREET_ADDRESS][PERSON_NAME]"
click at [92, 58] on span "[PERSON_NAME]" at bounding box center [97, 60] width 28 height 4
click at [77, 57] on input "[STREET_ADDRESS][PERSON_NAME]" at bounding box center [71, 59] width 11 height 11
checkbox input "true"
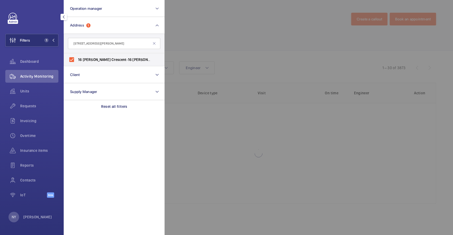
click at [210, 41] on div at bounding box center [391, 117] width 453 height 235
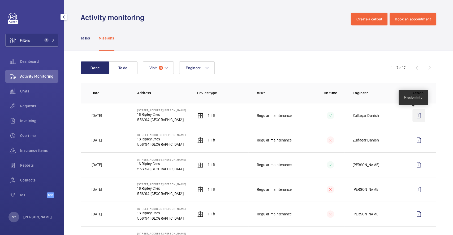
click at [416, 117] on wm-front-icon-button at bounding box center [418, 115] width 13 height 13
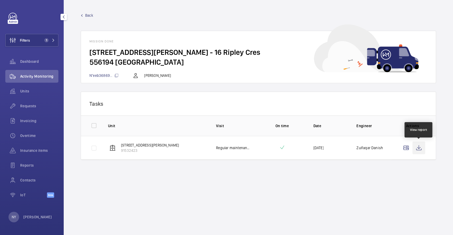
click at [420, 145] on wm-front-icon-button at bounding box center [418, 148] width 13 height 13
click at [92, 16] on span "Back" at bounding box center [89, 15] width 8 height 5
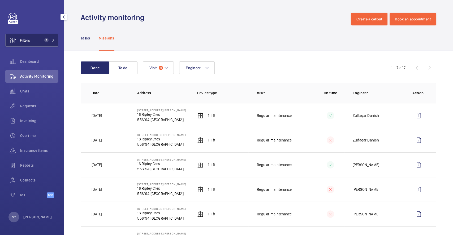
click at [38, 41] on button "Filters 1" at bounding box center [31, 40] width 53 height 13
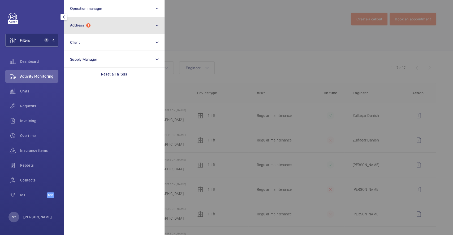
click at [124, 23] on button "Address 1" at bounding box center [114, 25] width 101 height 17
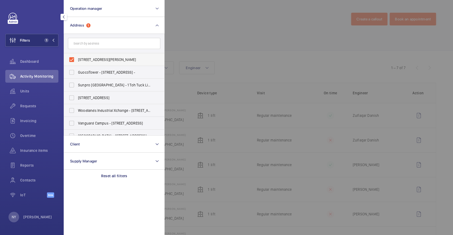
click at [104, 58] on span "[STREET_ADDRESS][PERSON_NAME]" at bounding box center [114, 59] width 73 height 5
click at [77, 58] on input "[STREET_ADDRESS][PERSON_NAME]" at bounding box center [71, 59] width 11 height 11
checkbox input "false"
click at [208, 43] on div at bounding box center [391, 117] width 453 height 235
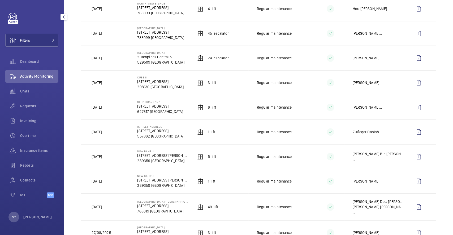
scroll to position [495, 0]
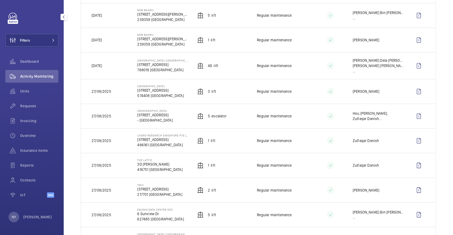
drag, startPoint x: 99, startPoint y: 16, endPoint x: 114, endPoint y: 26, distance: 18.0
click at [111, 16] on td "[DATE]" at bounding box center [105, 15] width 48 height 25
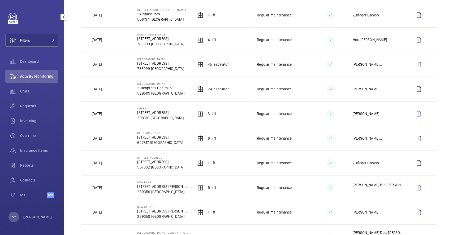
scroll to position [318, 0]
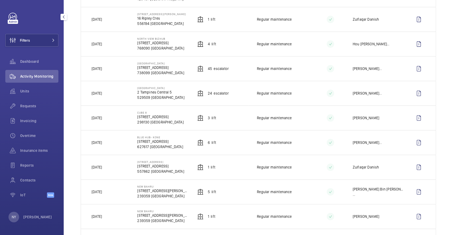
drag, startPoint x: 100, startPoint y: 121, endPoint x: 111, endPoint y: 120, distance: 10.6
click at [111, 120] on td "[DATE]" at bounding box center [105, 118] width 48 height 25
drag, startPoint x: 102, startPoint y: 44, endPoint x: 106, endPoint y: 45, distance: 4.5
click at [102, 45] on p "[DATE]" at bounding box center [97, 43] width 10 height 5
drag, startPoint x: 99, startPoint y: 21, endPoint x: 115, endPoint y: 21, distance: 15.9
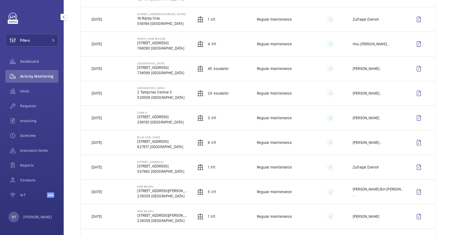
click at [115, 21] on td "[DATE]" at bounding box center [105, 19] width 48 height 25
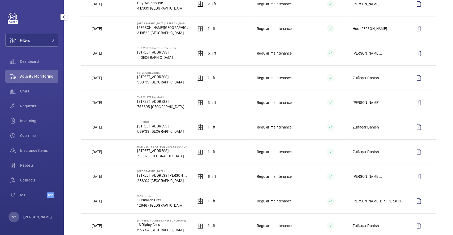
scroll to position [106, 0]
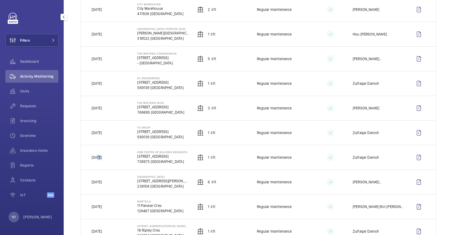
drag, startPoint x: 97, startPoint y: 158, endPoint x: 103, endPoint y: 158, distance: 5.6
click at [103, 158] on td "[DATE]" at bounding box center [105, 157] width 48 height 25
drag, startPoint x: 98, startPoint y: 83, endPoint x: 103, endPoint y: 81, distance: 6.1
click at [103, 81] on td "[DATE]" at bounding box center [105, 83] width 48 height 25
drag, startPoint x: 95, startPoint y: 11, endPoint x: 107, endPoint y: 11, distance: 12.5
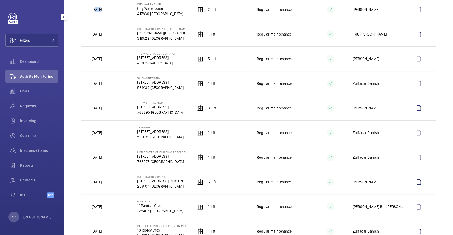
click at [107, 11] on td "[DATE]" at bounding box center [105, 9] width 48 height 25
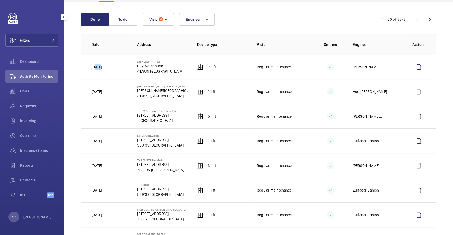
scroll to position [0, 0]
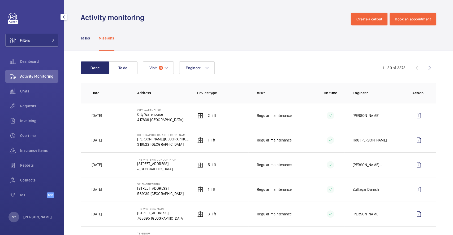
click at [28, 221] on div "NY [PERSON_NAME]" at bounding box center [30, 217] width 44 height 11
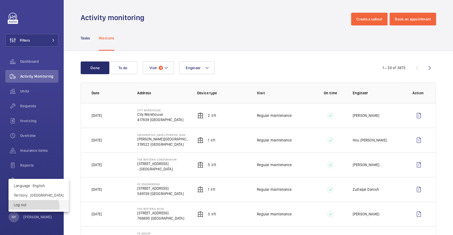
click at [33, 208] on button "Log out" at bounding box center [38, 205] width 60 height 10
